Goal: Information Seeking & Learning: Learn about a topic

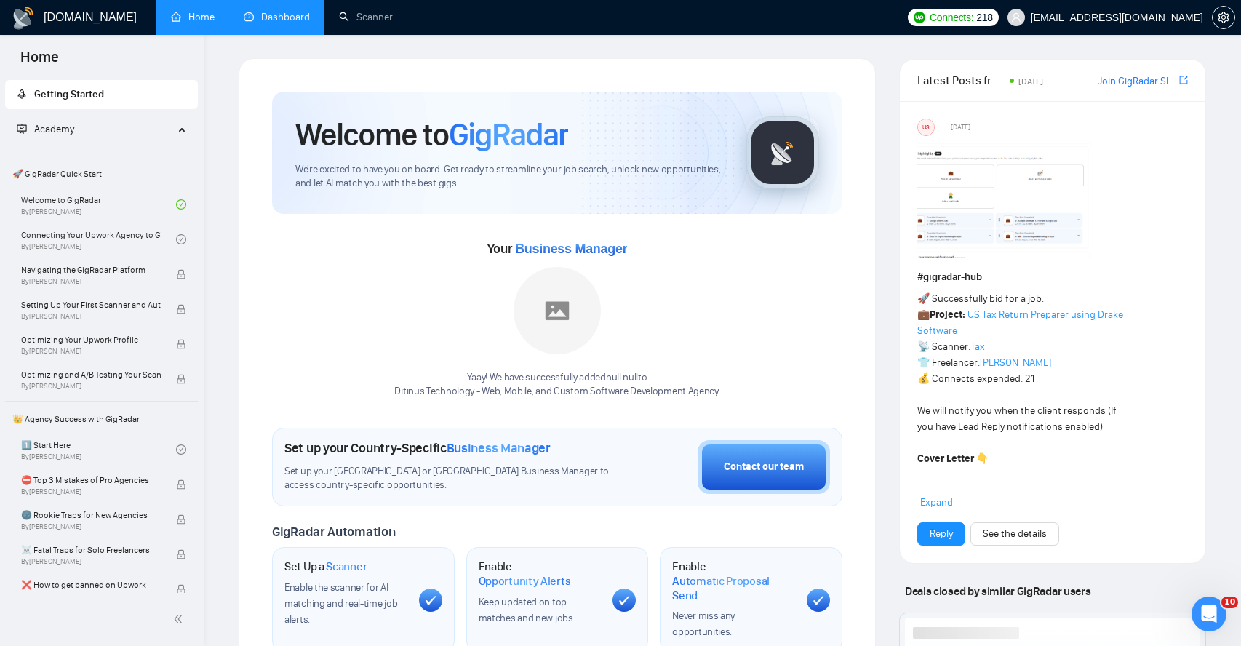
click at [292, 15] on link "Dashboard" at bounding box center [277, 17] width 66 height 12
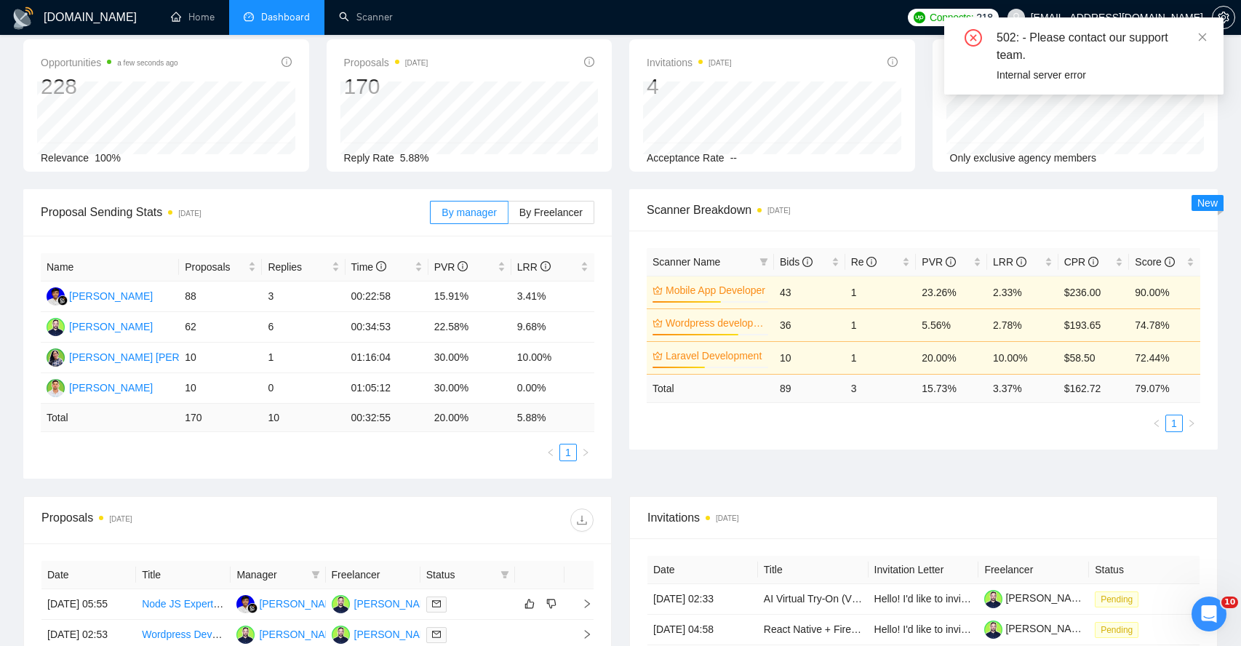
scroll to position [43, 0]
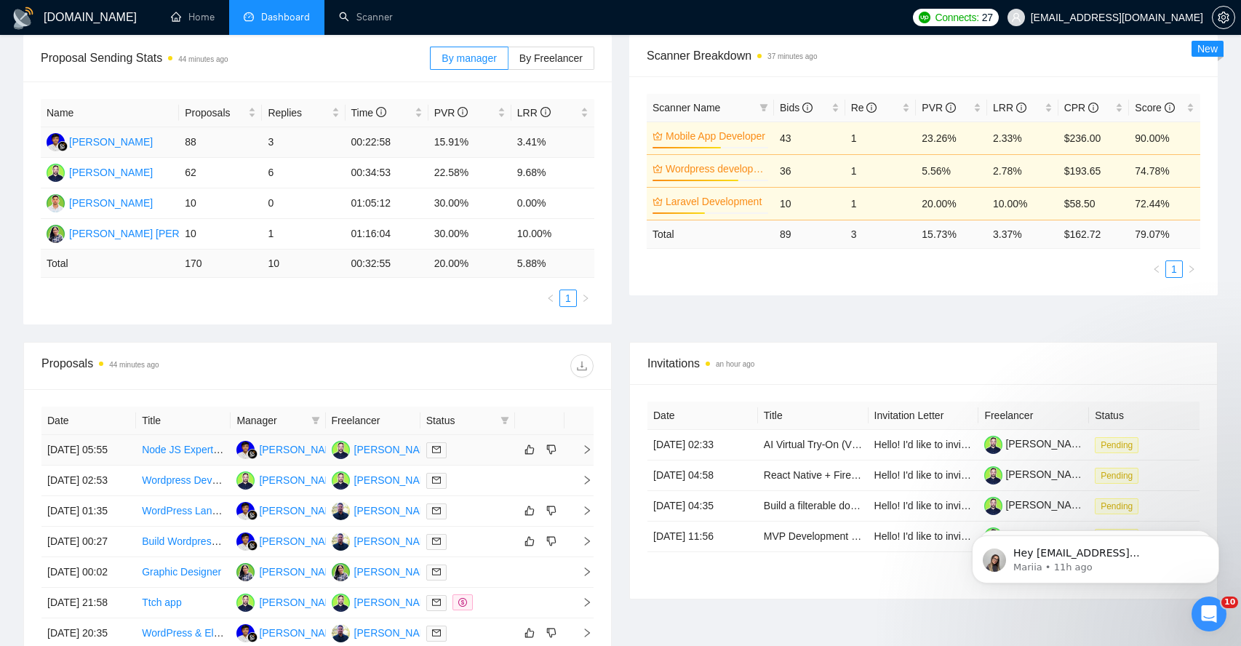
scroll to position [346, 0]
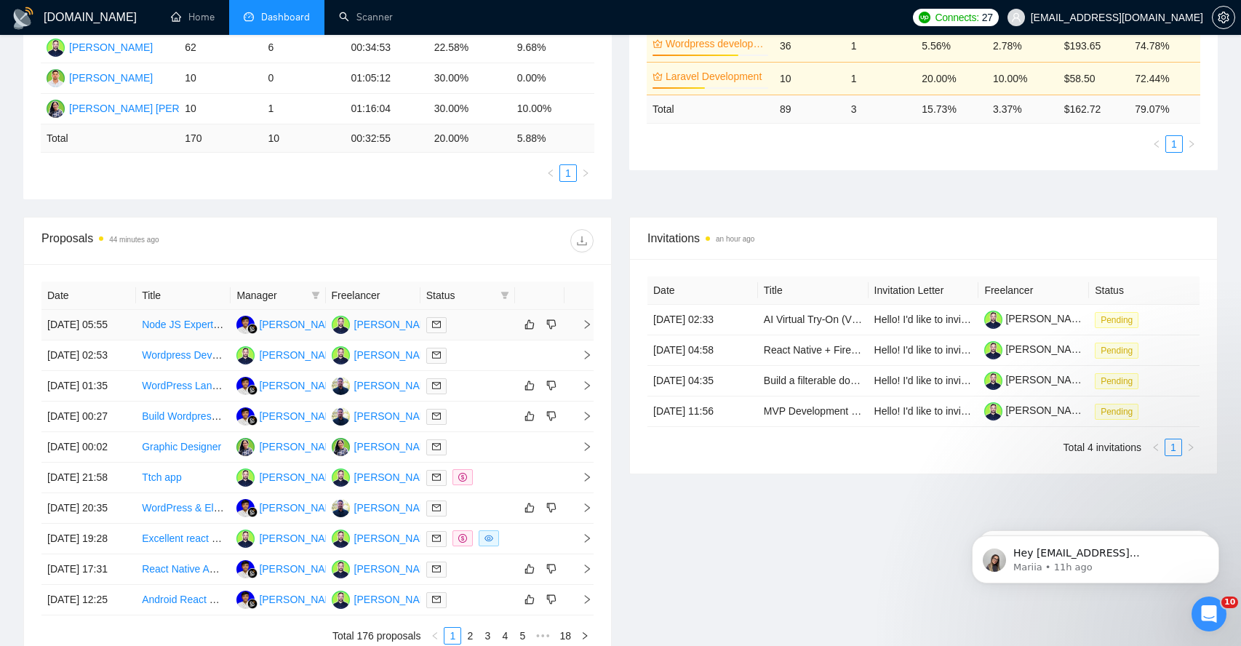
click at [582, 327] on icon "right" at bounding box center [587, 324] width 10 height 10
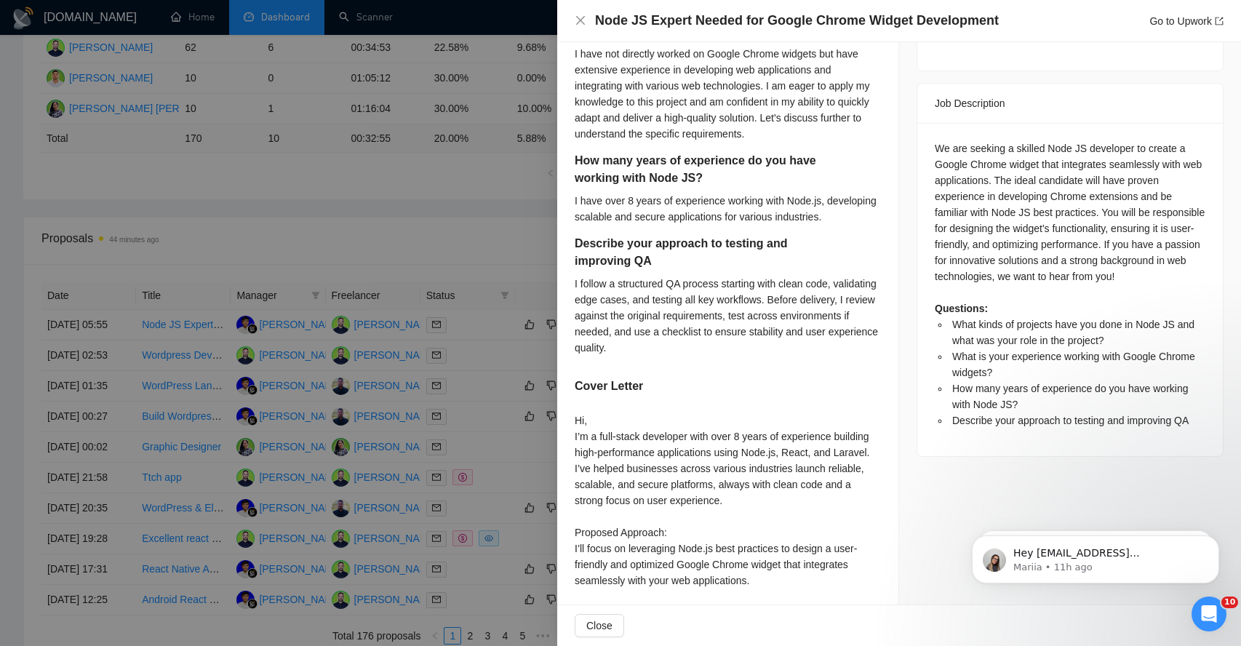
scroll to position [578, 0]
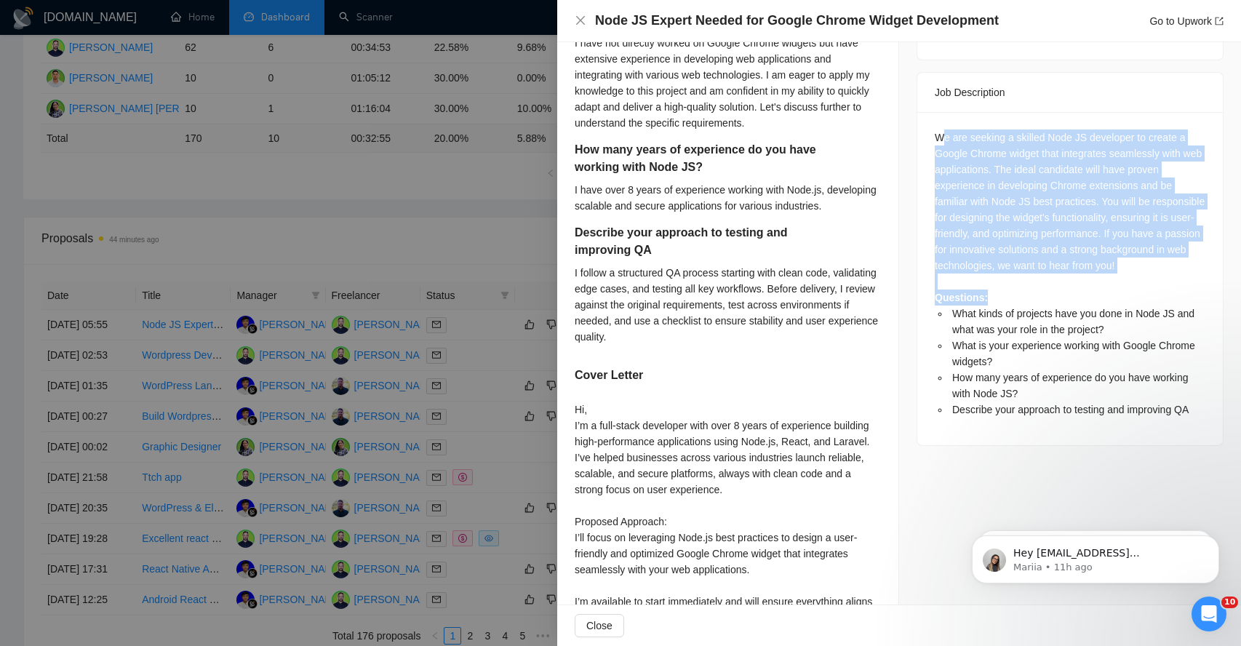
drag, startPoint x: 941, startPoint y: 100, endPoint x: 1006, endPoint y: 278, distance: 188.7
click at [1008, 278] on div "We are seeking a skilled Node JS developer to create a Google Chrome widget tha…" at bounding box center [1070, 274] width 271 height 288
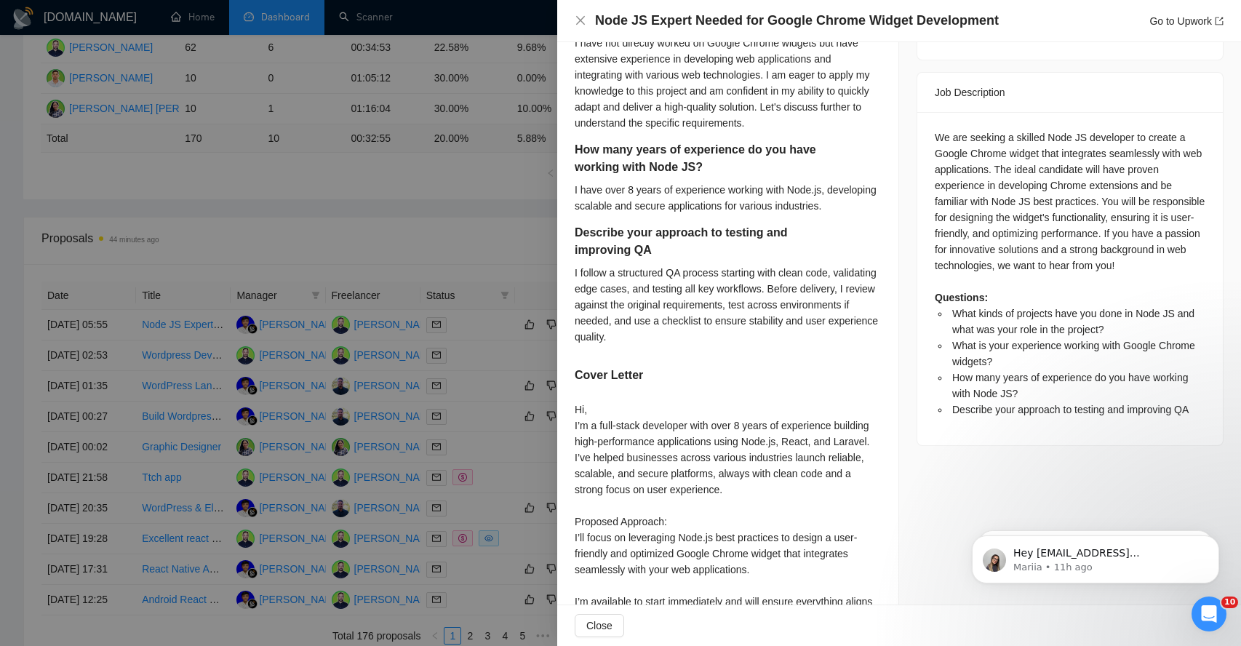
click at [987, 311] on span "What kinds of projects have you done in Node JS and what was your role in the p…" at bounding box center [1073, 322] width 242 height 28
click at [952, 130] on div "We are seeking a skilled Node JS developer to create a Google Chrome widget tha…" at bounding box center [1070, 274] width 271 height 288
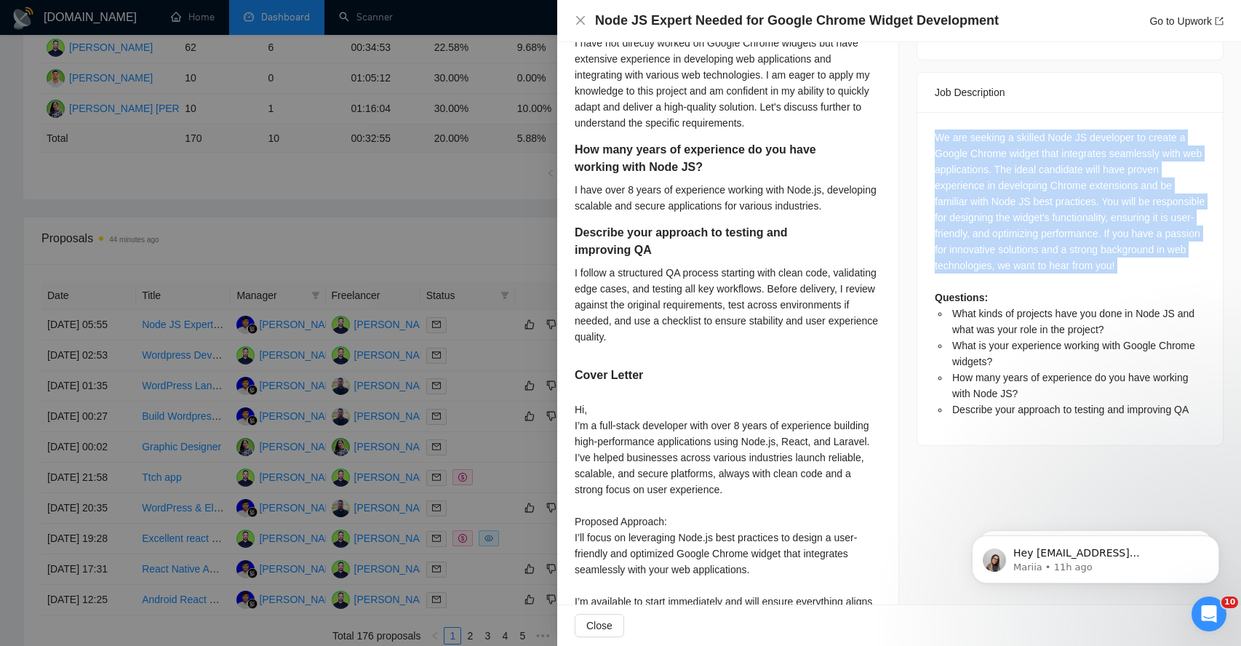
click at [952, 130] on div "We are seeking a skilled Node JS developer to create a Google Chrome widget tha…" at bounding box center [1070, 274] width 271 height 288
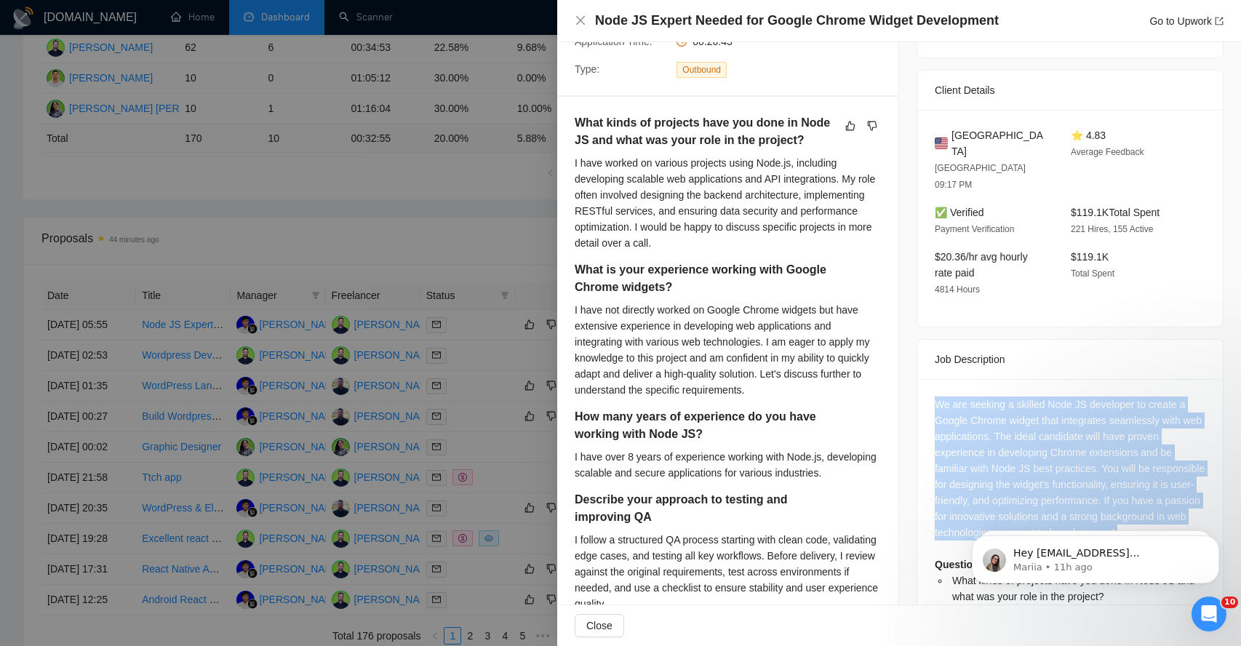
scroll to position [236, 0]
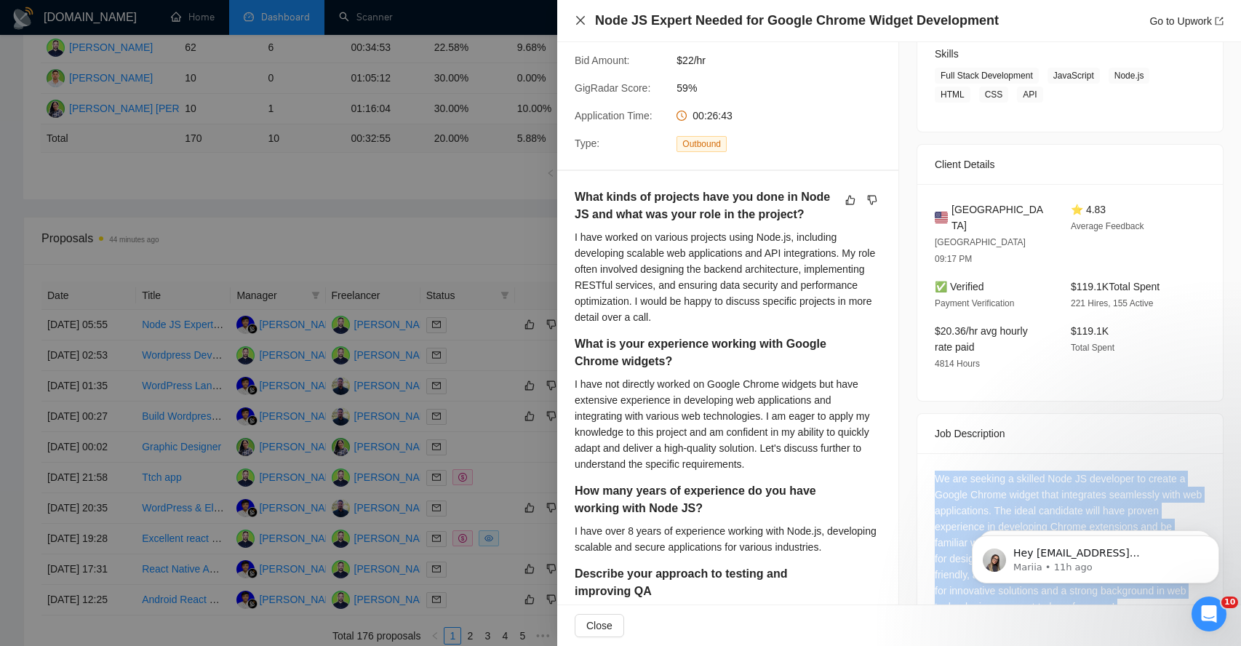
click at [579, 20] on icon "close" at bounding box center [581, 21] width 12 height 12
